Goal: Information Seeking & Learning: Understand process/instructions

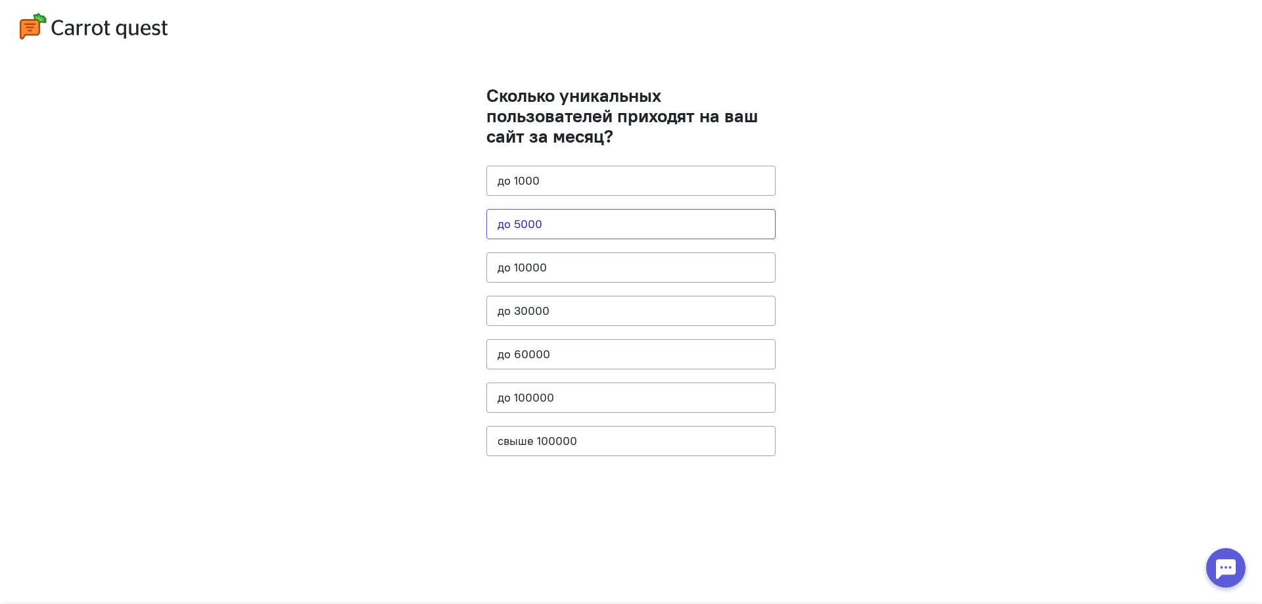
click at [503, 220] on button "до 5000" at bounding box center [630, 224] width 289 height 30
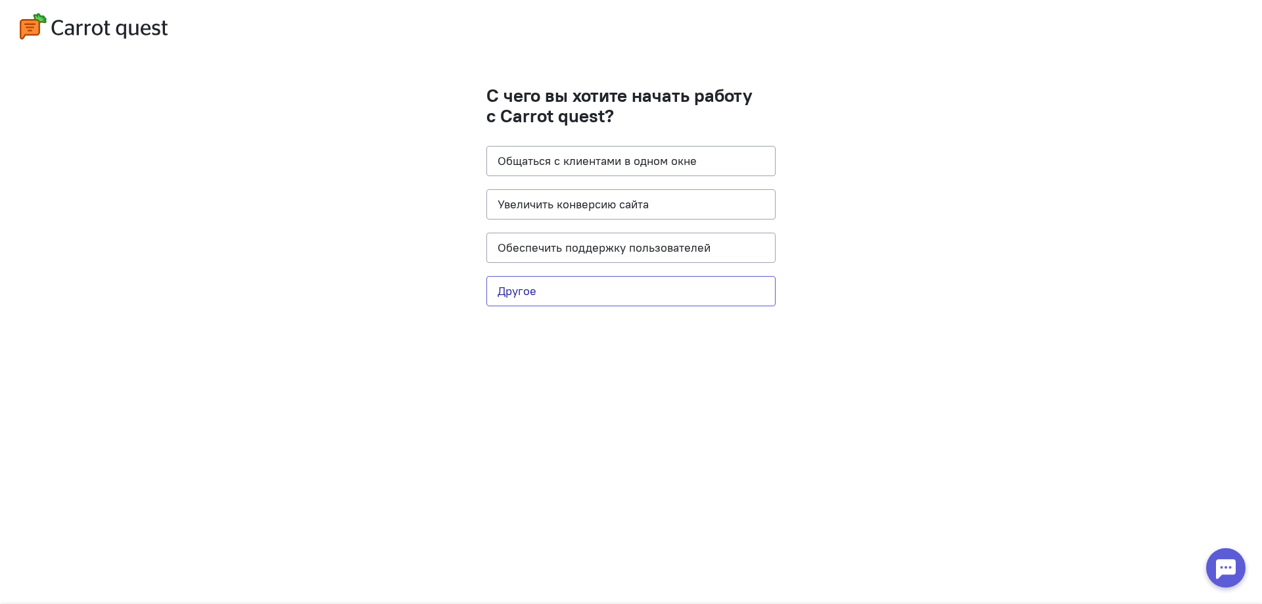
click at [503, 286] on button "Другое" at bounding box center [630, 291] width 289 height 30
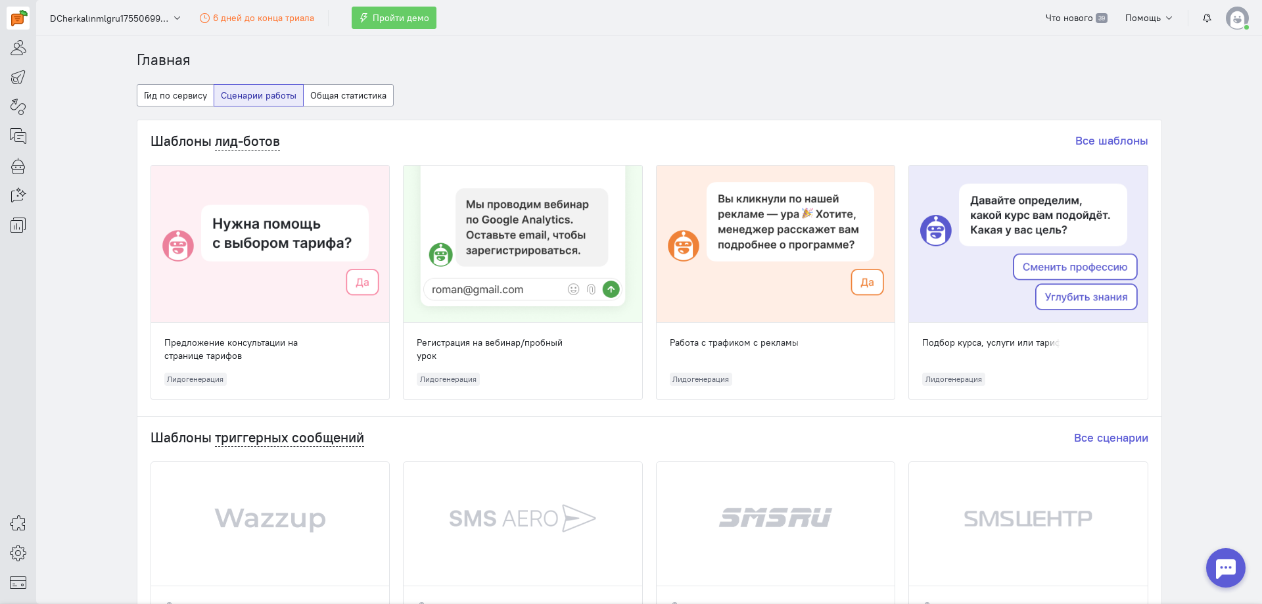
click at [503, 20] on img at bounding box center [1237, 18] width 23 height 23
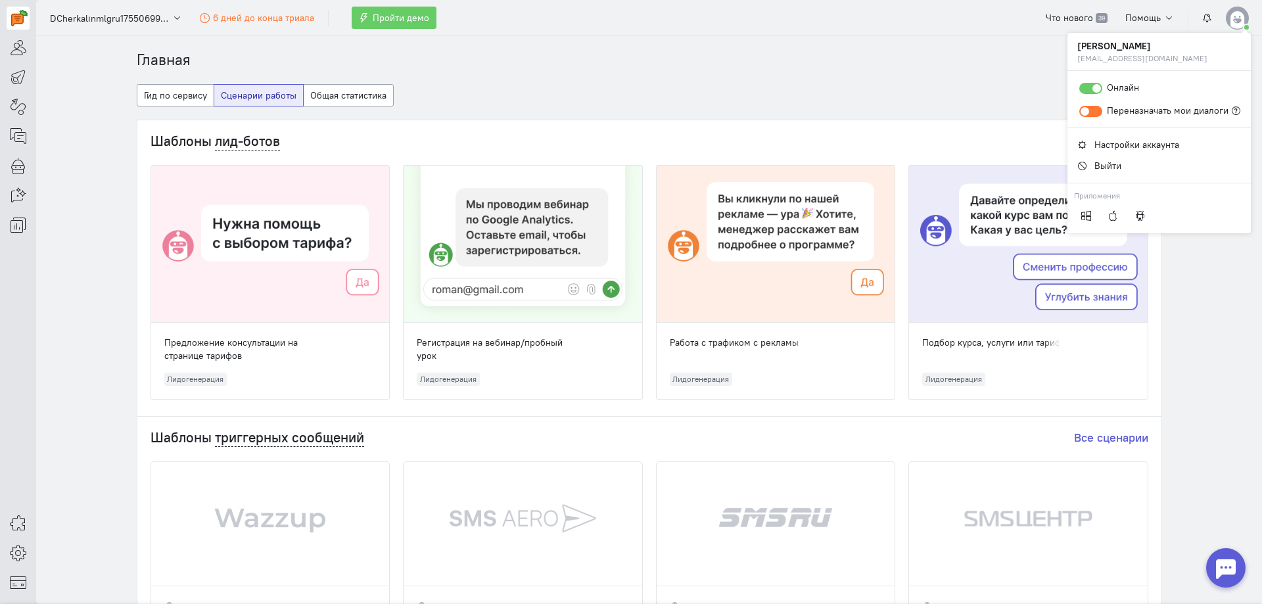
click at [503, 87] on cq-dashboard-select-dashboard-type-feature "Гид по сервису Сценарии работы Общая статистика" at bounding box center [649, 101] width 1025 height 35
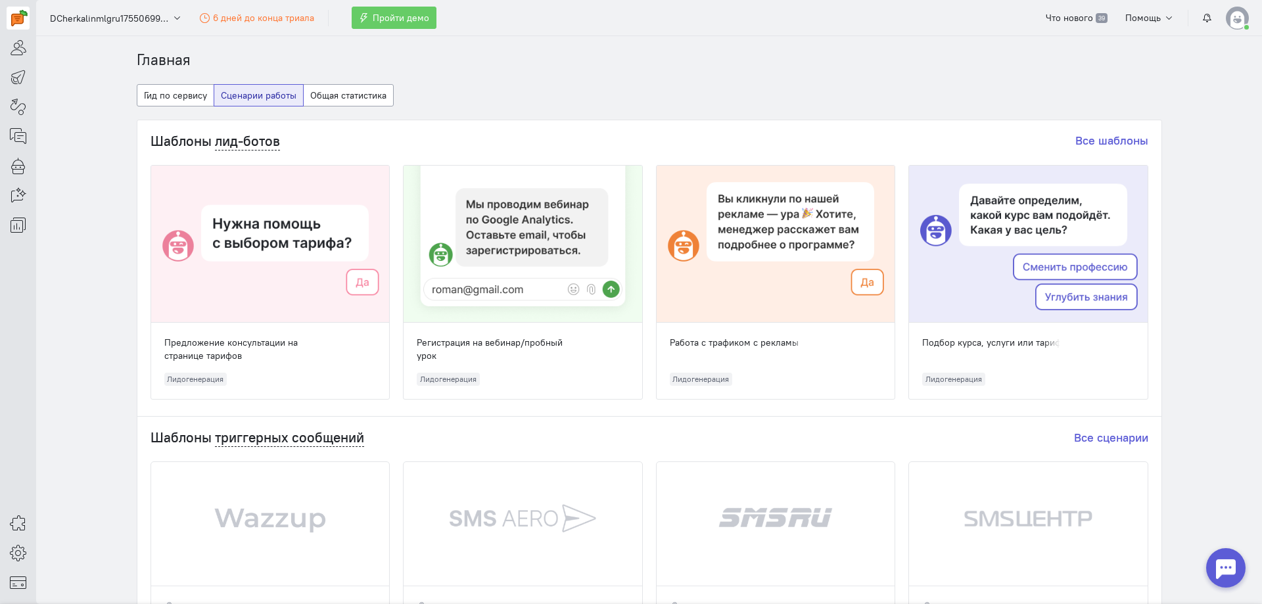
click at [503, 18] on img at bounding box center [1237, 18] width 23 height 23
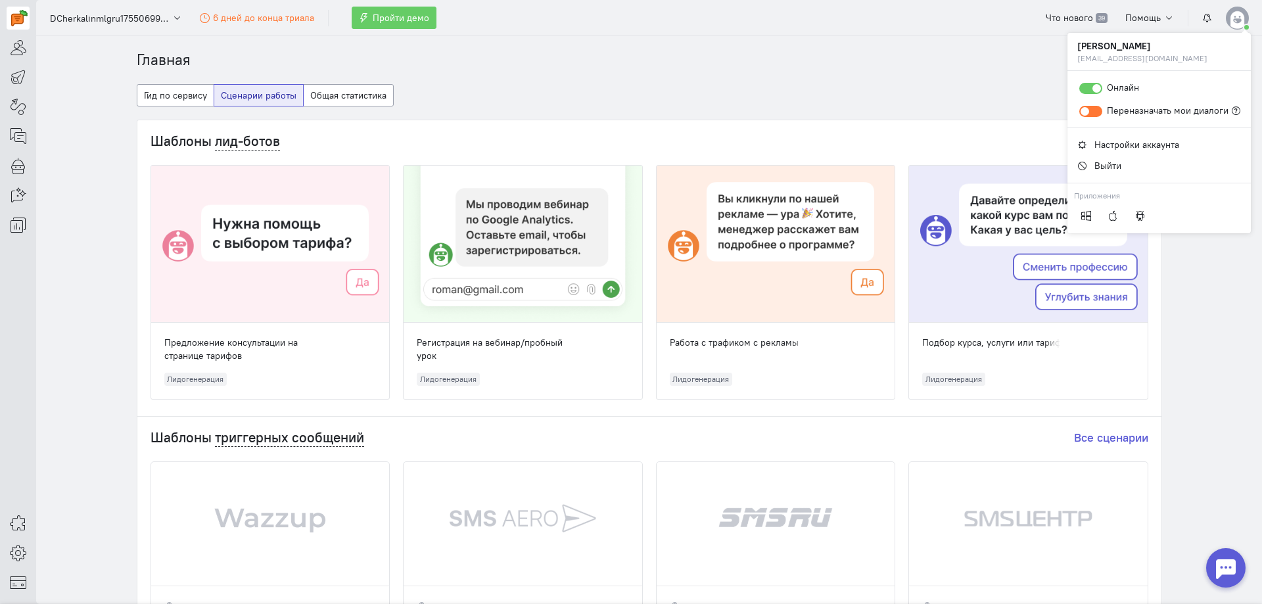
click at [503, 18] on img at bounding box center [1237, 18] width 23 height 23
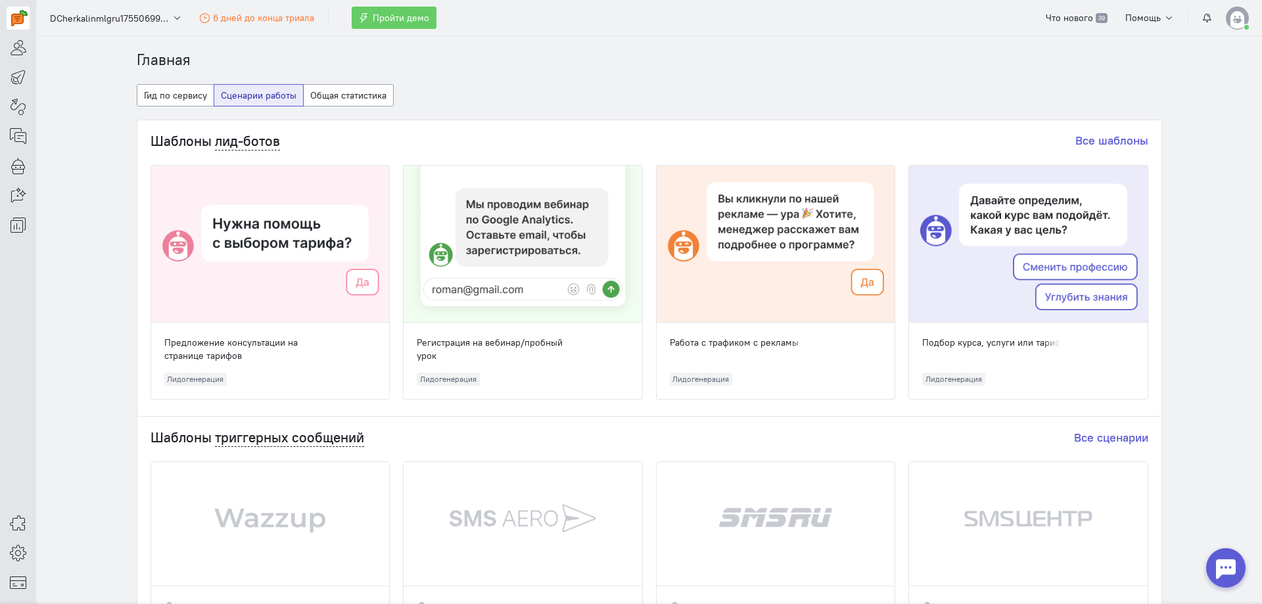
click at [503, 62] on ol "Главная" at bounding box center [649, 60] width 1025 height 22
